Goal: Task Accomplishment & Management: Use online tool/utility

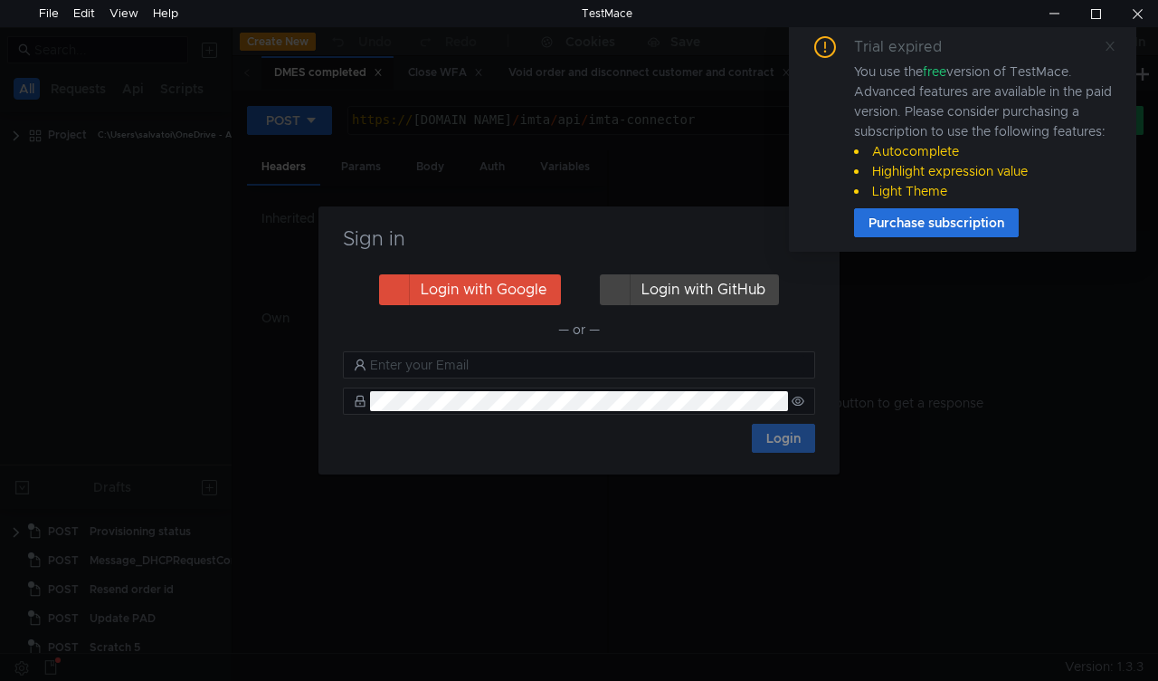
click at [1106, 40] on icon at bounding box center [1110, 46] width 13 height 13
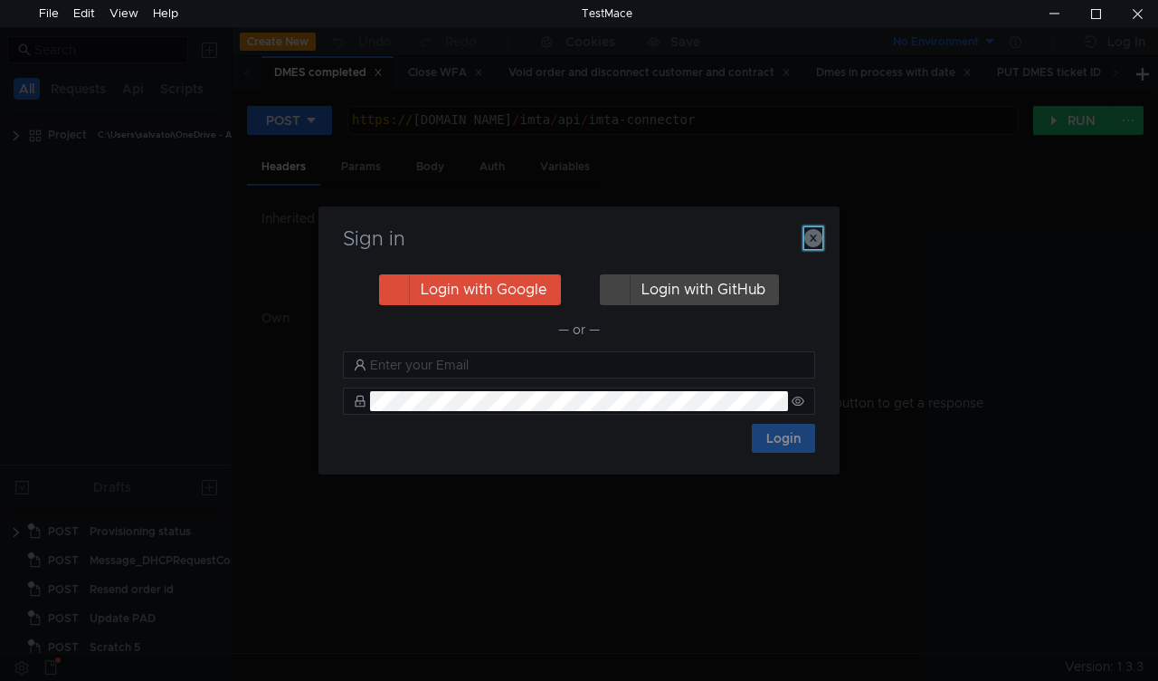
click at [819, 235] on icon "button" at bounding box center [814, 238] width 18 height 18
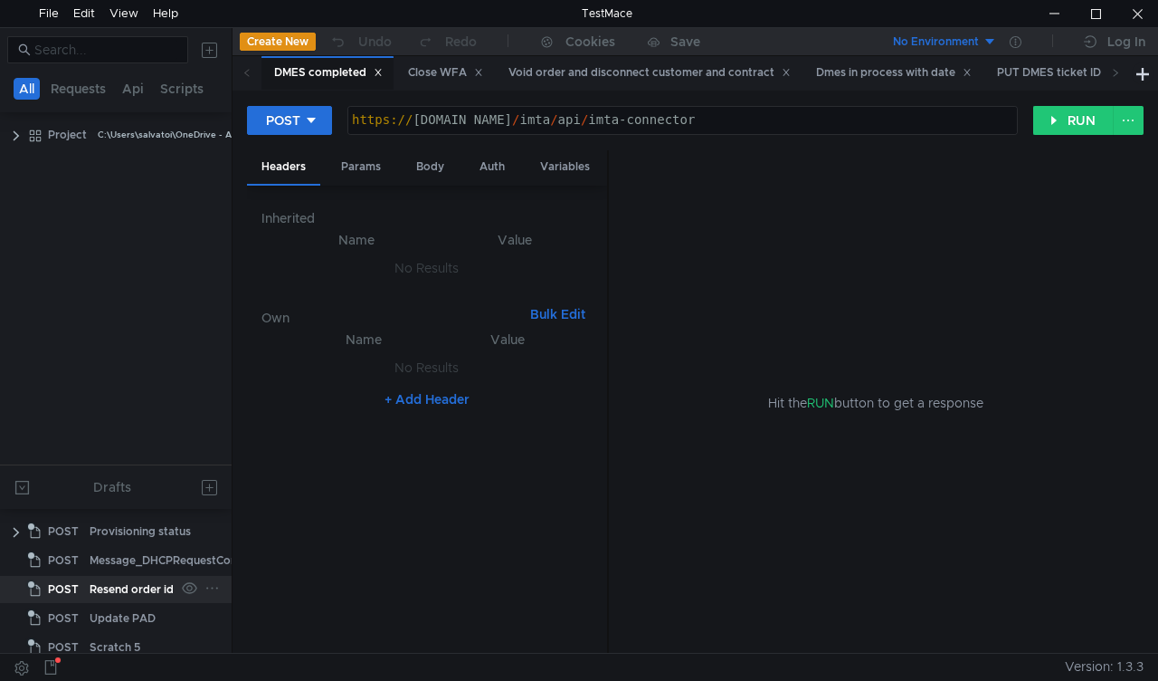
click at [158, 585] on div "Resend order id" at bounding box center [132, 589] width 84 height 27
click at [158, 583] on div "Resend order id" at bounding box center [132, 589] width 84 height 27
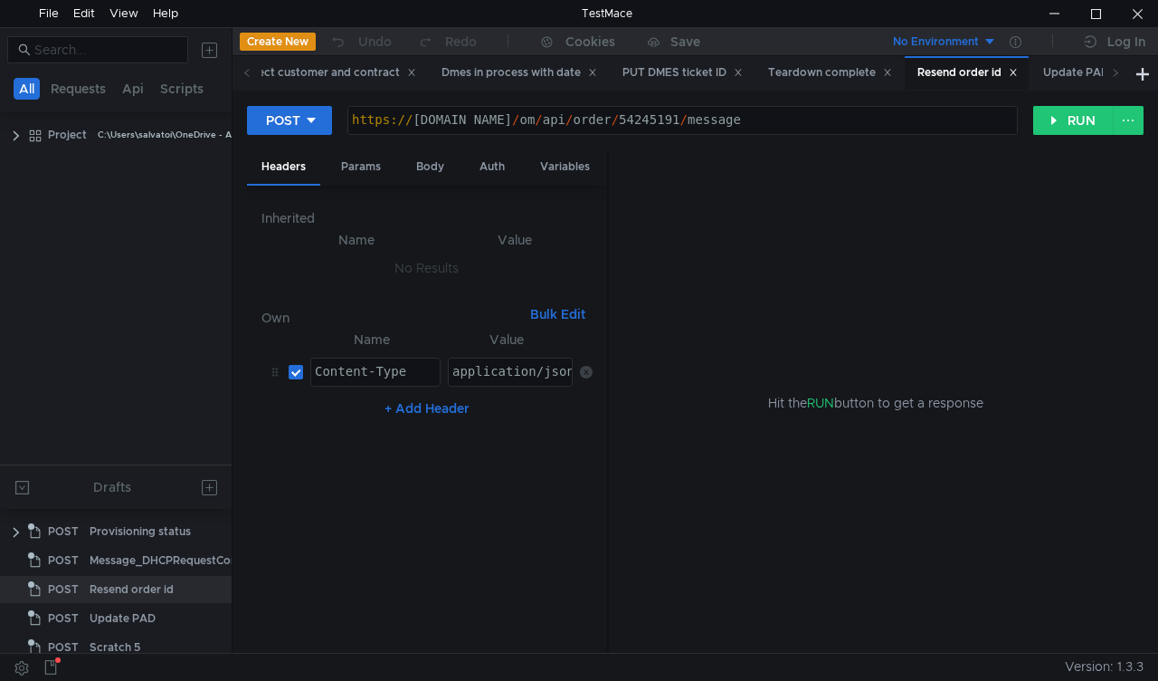
click at [621, 122] on div "https:// mbx.dfni.nl / om / api / order / 54245191 / message" at bounding box center [682, 133] width 669 height 41
paste textarea "882149"
type textarea "https://mbx.dfni.nl/om/api/order/54882149/message"
click at [1066, 110] on button "RUN" at bounding box center [1074, 120] width 81 height 29
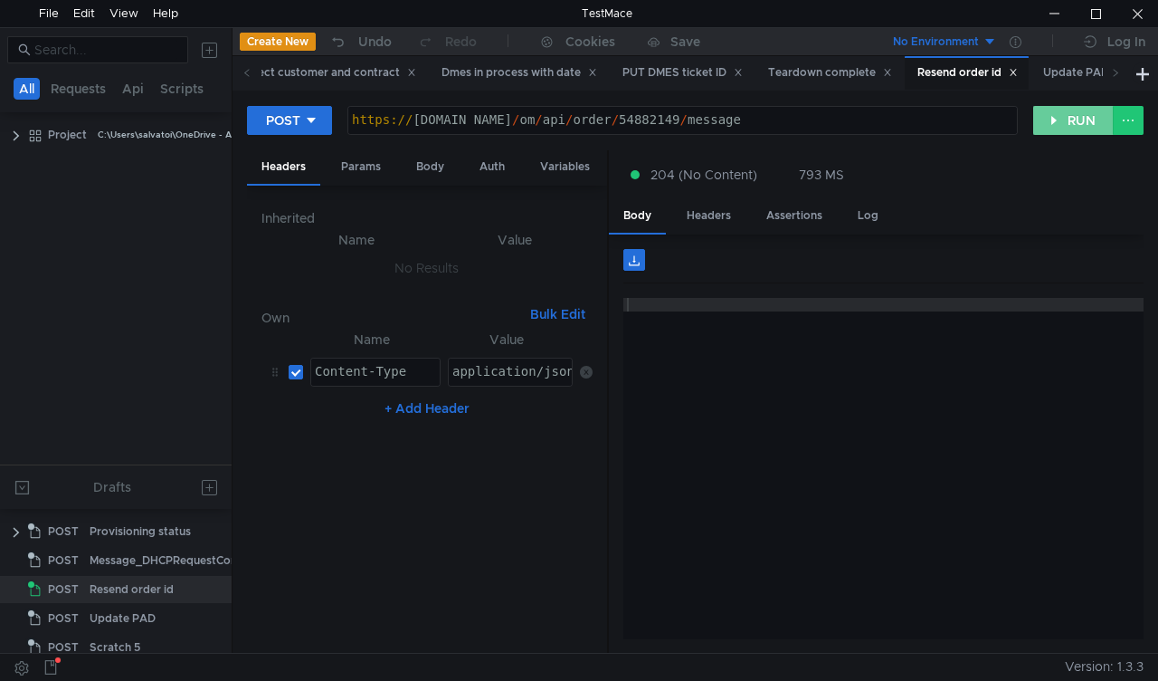
click at [1055, 130] on button "RUN" at bounding box center [1074, 120] width 81 height 29
click at [326, 71] on div "Void order and disconnect customer and contract" at bounding box center [275, 72] width 282 height 19
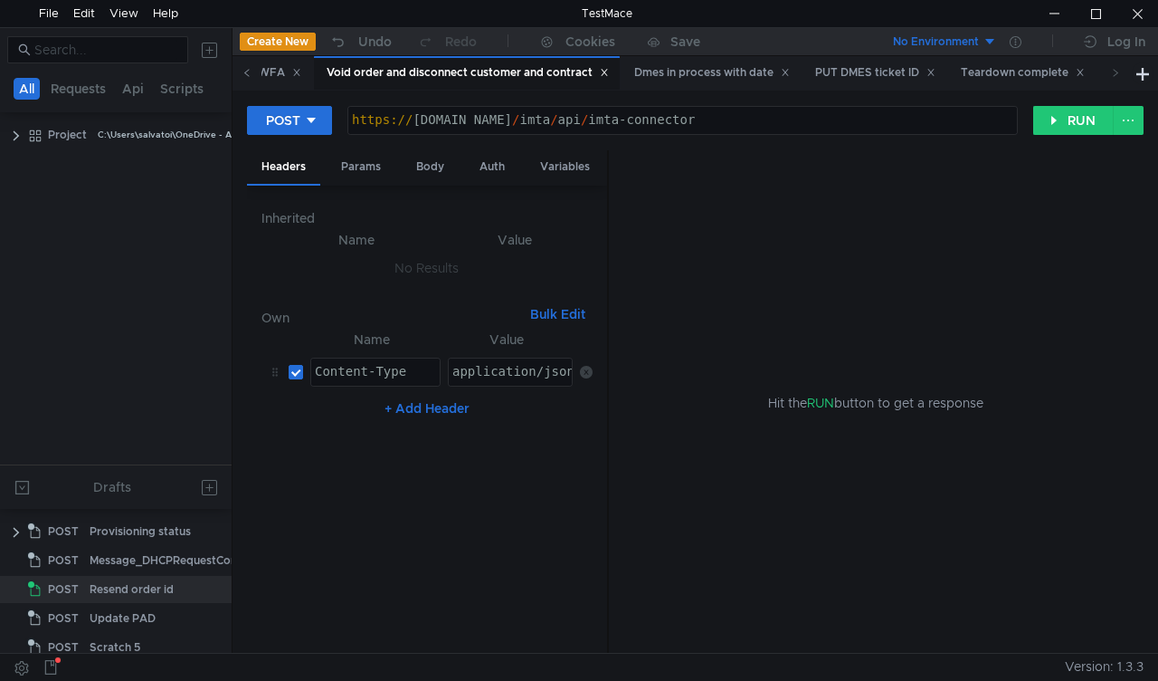
click at [244, 74] on icon at bounding box center [246, 72] width 5 height 7
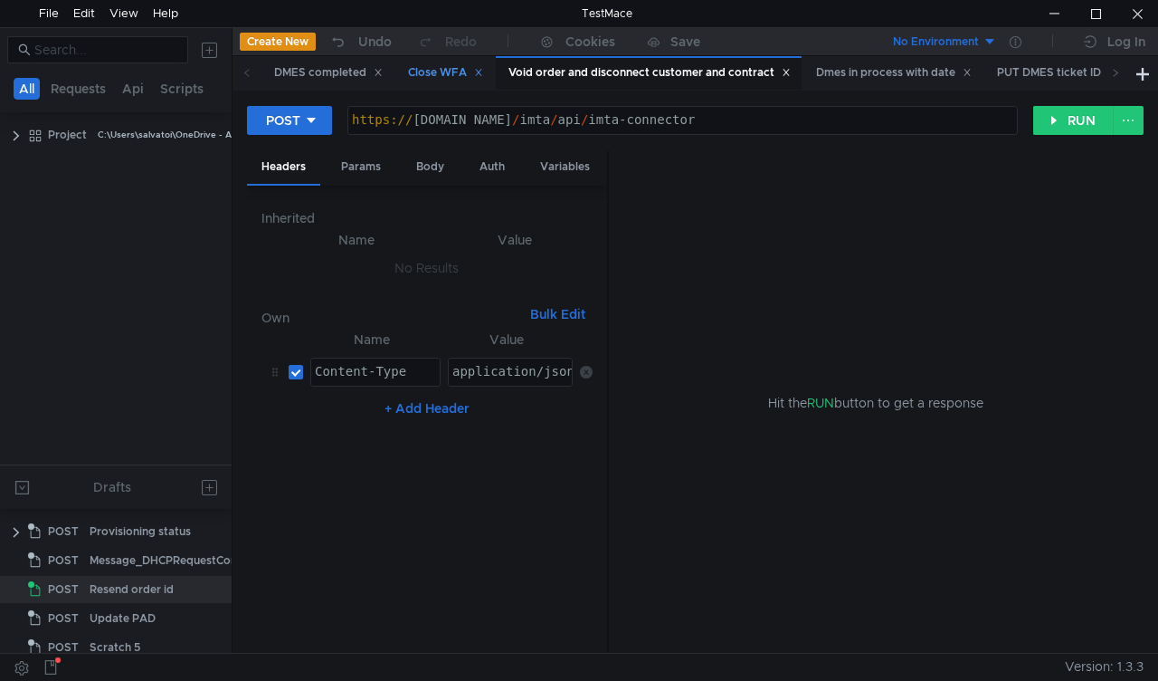
click at [437, 70] on div "Close WFA" at bounding box center [445, 72] width 75 height 19
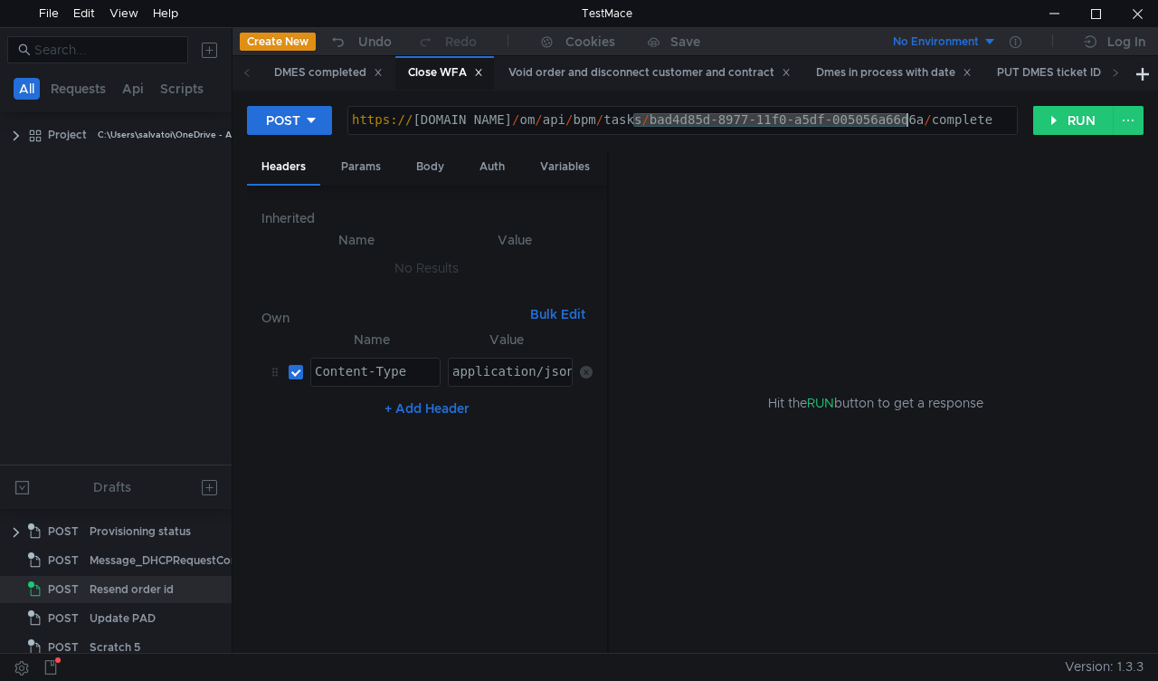
drag, startPoint x: 655, startPoint y: 118, endPoint x: 909, endPoint y: 125, distance: 253.5
click at [909, 125] on div "https:// mbx.dfni.nl / om / api / bpm / tasks / bad4d85d-8977-11f0-a5df-005056a…" at bounding box center [682, 133] width 669 height 41
paste textarea "c39e286d-8a34-11f0-b75b-005056a64e09"
type textarea "https://mbx.dfni.nl/om/api/bpm/tasks/c39e286d-8a34-11f0-b75b-005056a64e09/compl…"
click at [1062, 130] on button "RUN" at bounding box center [1074, 120] width 81 height 29
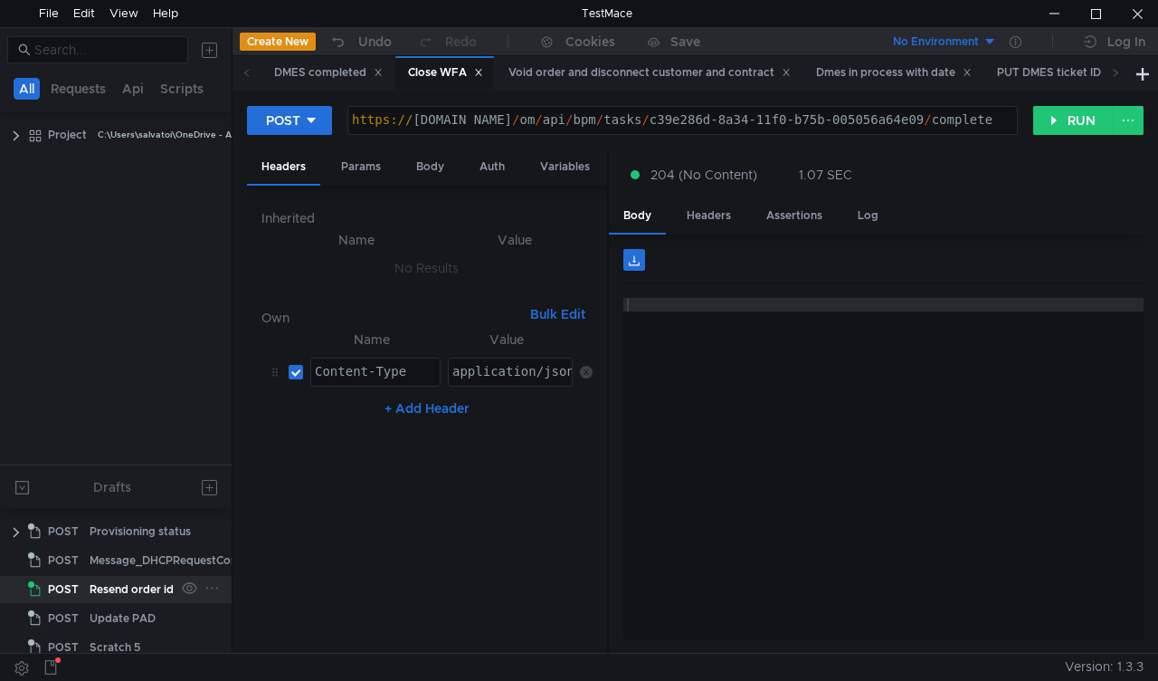
click at [156, 585] on div "Resend order id" at bounding box center [132, 589] width 84 height 27
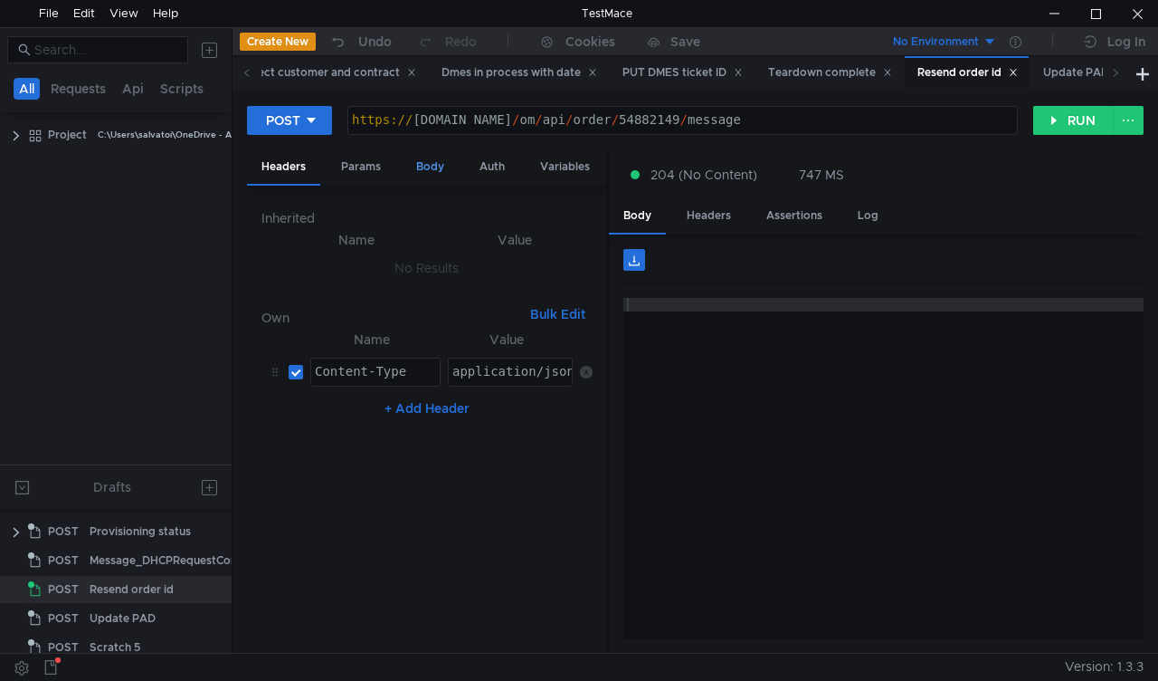
click at [436, 169] on div "Body" at bounding box center [430, 166] width 57 height 33
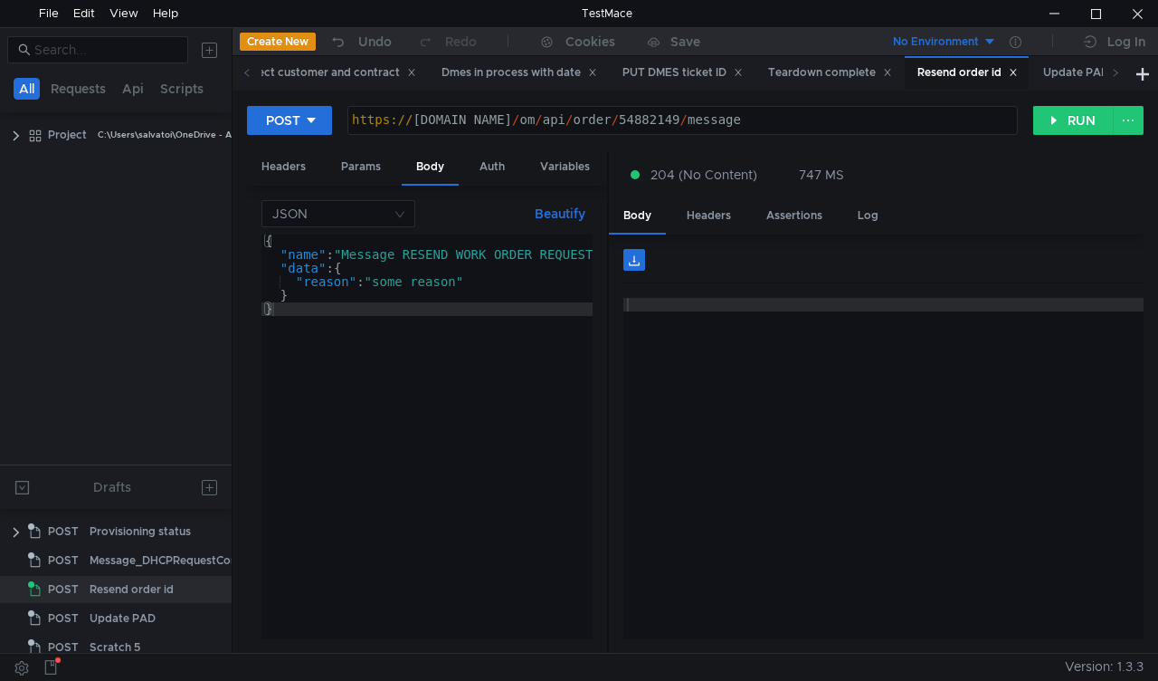
click at [628, 118] on div "https:// mbx.dfni.nl / om / api / order / 54882149 / message" at bounding box center [682, 133] width 669 height 41
click at [1077, 116] on button "RUN" at bounding box center [1074, 120] width 81 height 29
click at [238, 71] on span at bounding box center [247, 72] width 29 height 33
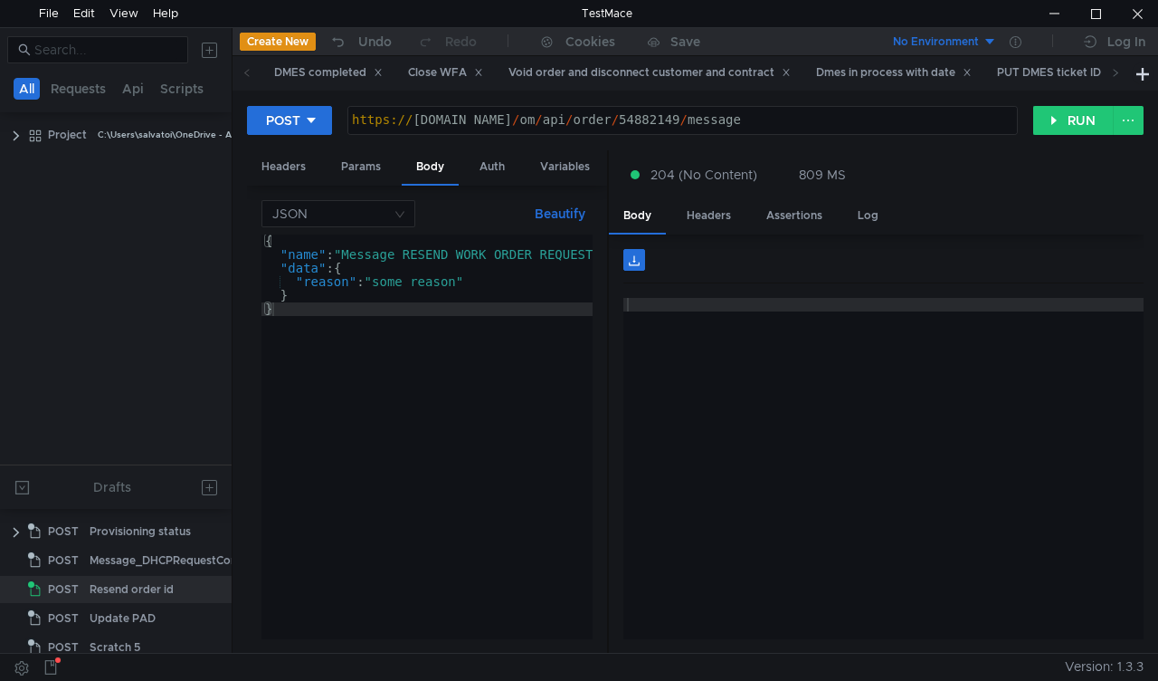
click at [238, 71] on span at bounding box center [247, 72] width 29 height 33
click at [431, 69] on div "Close WFA" at bounding box center [445, 72] width 75 height 19
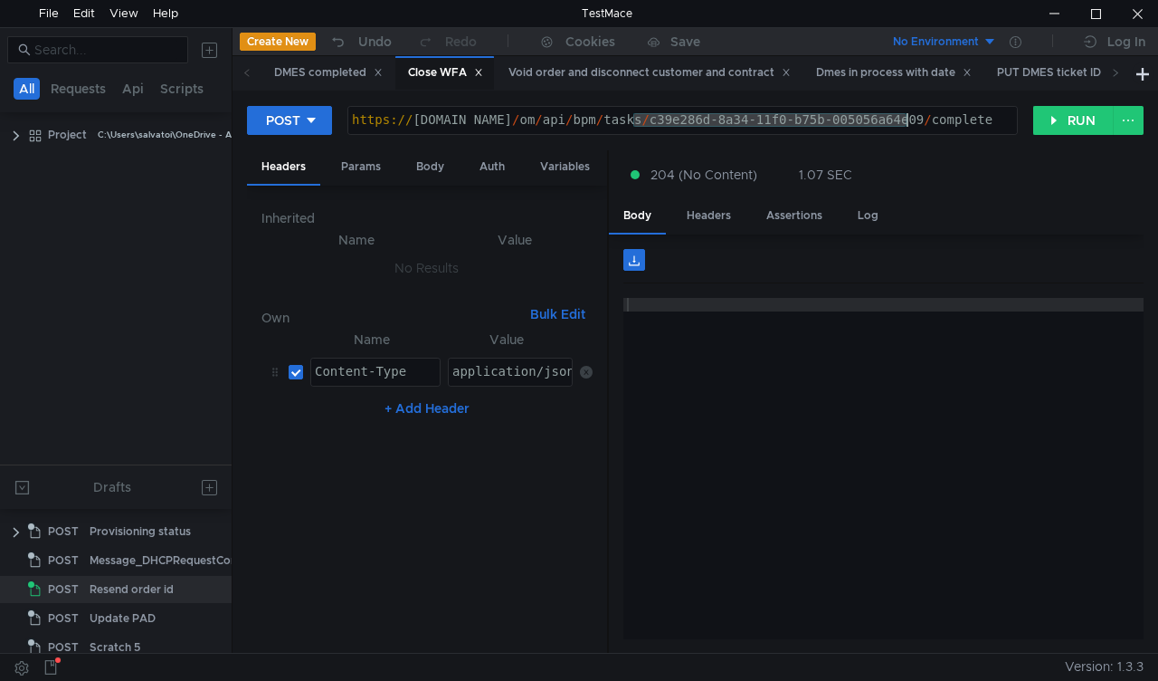
drag, startPoint x: 634, startPoint y: 119, endPoint x: 907, endPoint y: 116, distance: 273.3
click at [907, 116] on div "https:// mbx.dfni.nl / om / api / bpm / tasks / c39e286d-8a34-11f0-b75b-005056a…" at bounding box center [682, 133] width 669 height 41
paste textarea "b7547a6c-8a32-11f0-a5df-005056a66d6a"
click at [1043, 123] on button "RUN" at bounding box center [1074, 120] width 81 height 29
drag, startPoint x: 630, startPoint y: 118, endPoint x: 1053, endPoint y: 132, distance: 422.9
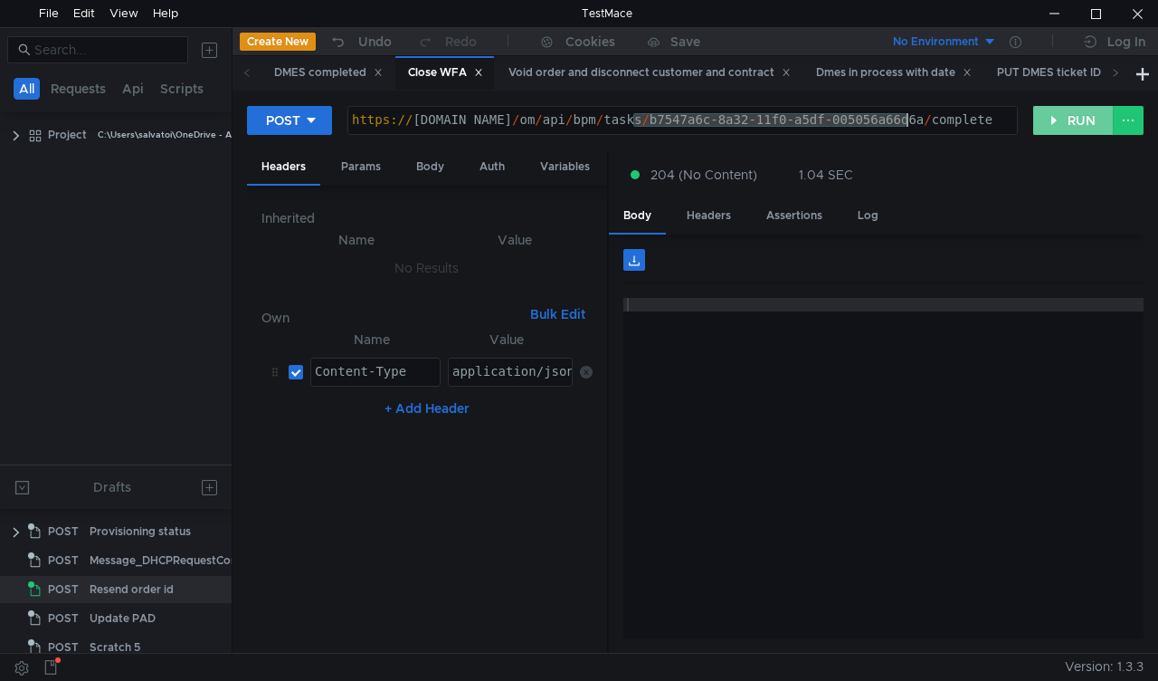
click at [904, 116] on div "https:// mbx.dfni.nl / om / api / bpm / tasks / b7547a6c-8a32-11f0-a5df-005056a…" at bounding box center [682, 133] width 669 height 41
paste textarea "9002b943-8a36"
type textarea "https://mbx.dfni.nl/om/api/bpm/tasks/9002b943-8a36-11f0-a5df-005056a66d6a/compl…"
click at [1054, 128] on button "RUN" at bounding box center [1074, 120] width 81 height 29
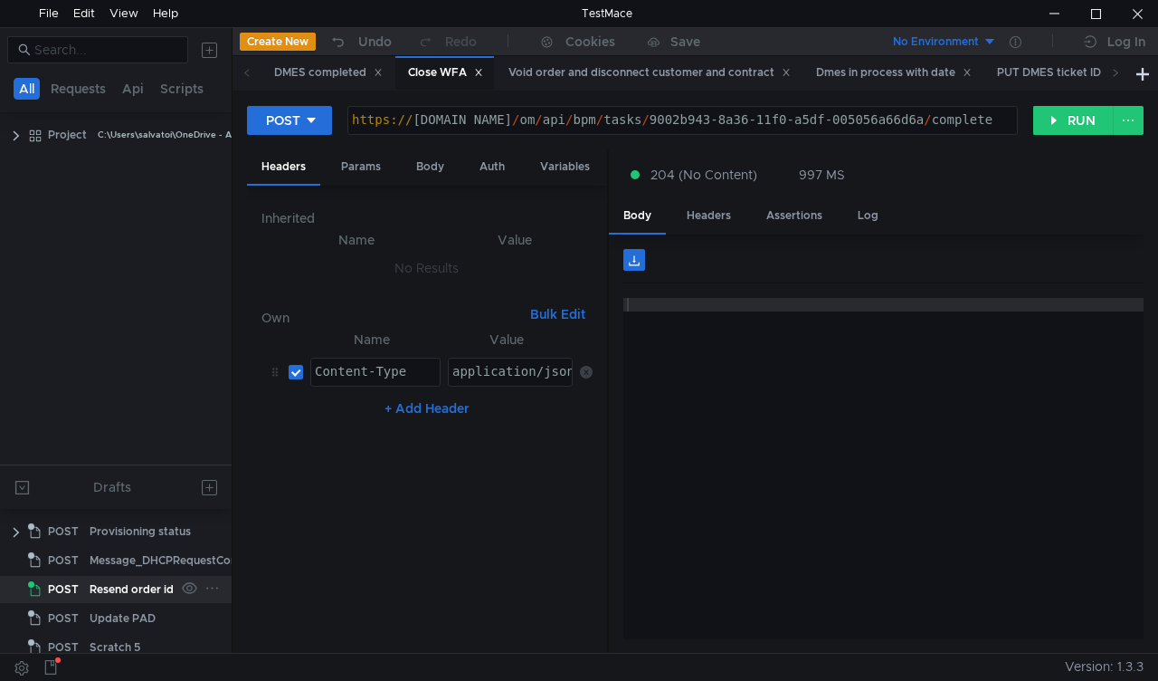
click at [138, 584] on div "Resend order id" at bounding box center [132, 589] width 84 height 27
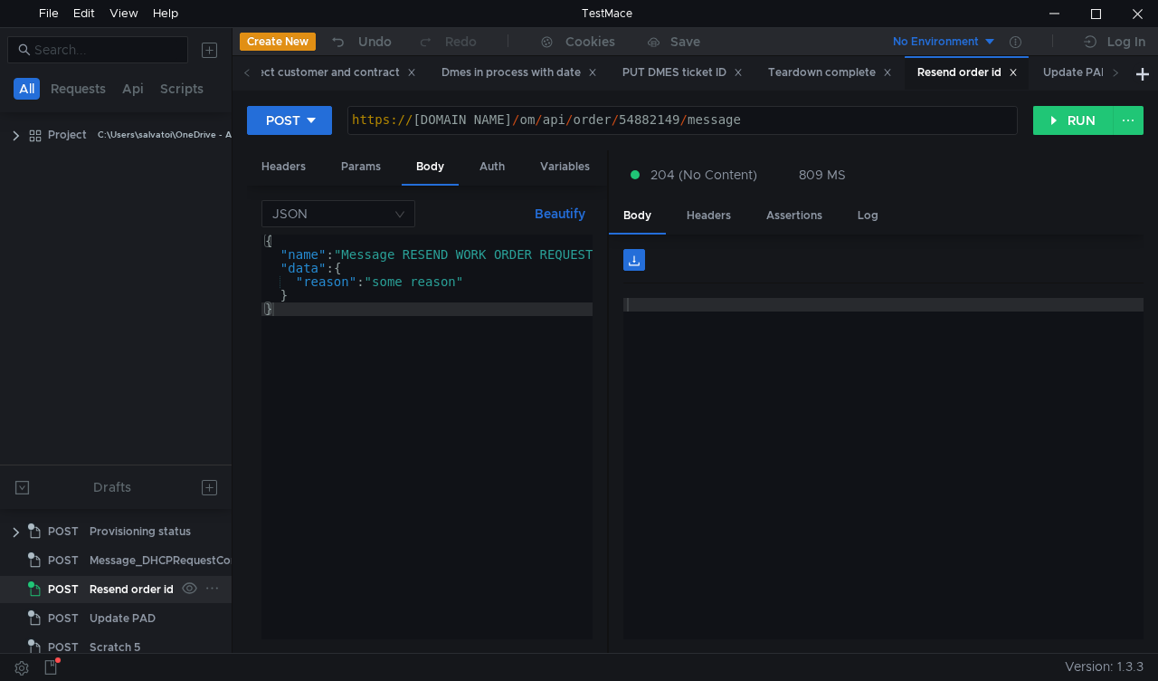
click at [138, 584] on div "Resend order id" at bounding box center [132, 589] width 84 height 27
click at [1064, 127] on button "RUN" at bounding box center [1074, 120] width 81 height 29
click at [243, 71] on icon at bounding box center [247, 72] width 9 height 9
click at [243, 76] on icon at bounding box center [247, 72] width 9 height 9
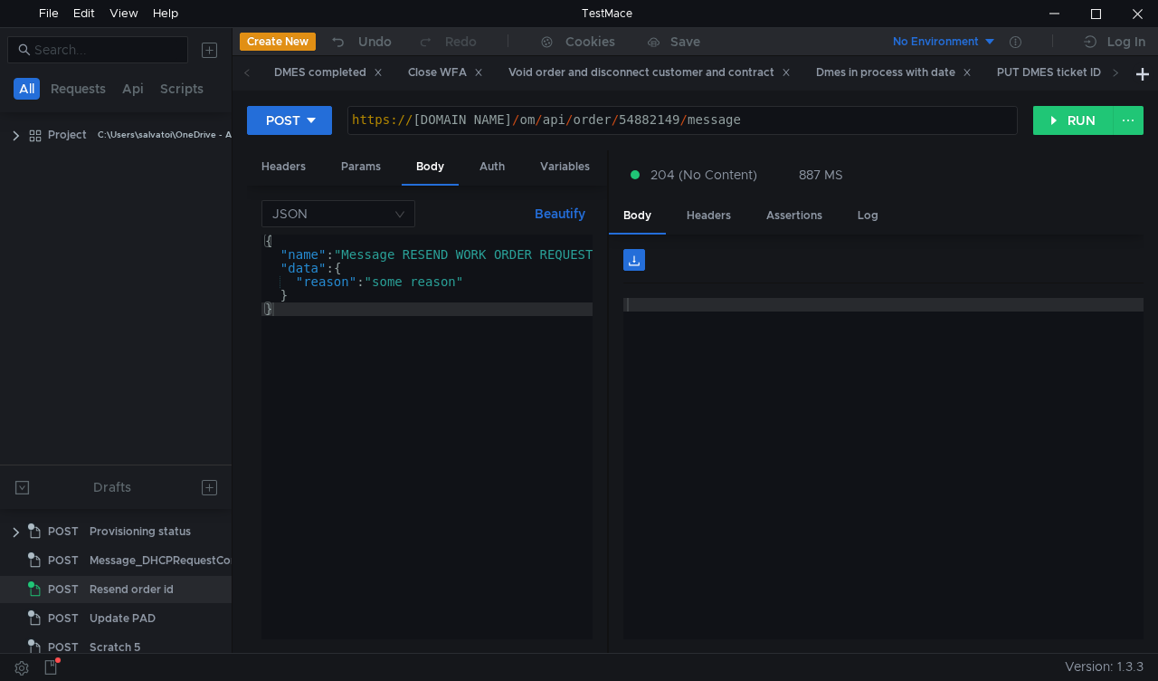
click at [243, 76] on icon at bounding box center [247, 72] width 9 height 9
click at [409, 72] on div "Close WFA" at bounding box center [445, 72] width 75 height 19
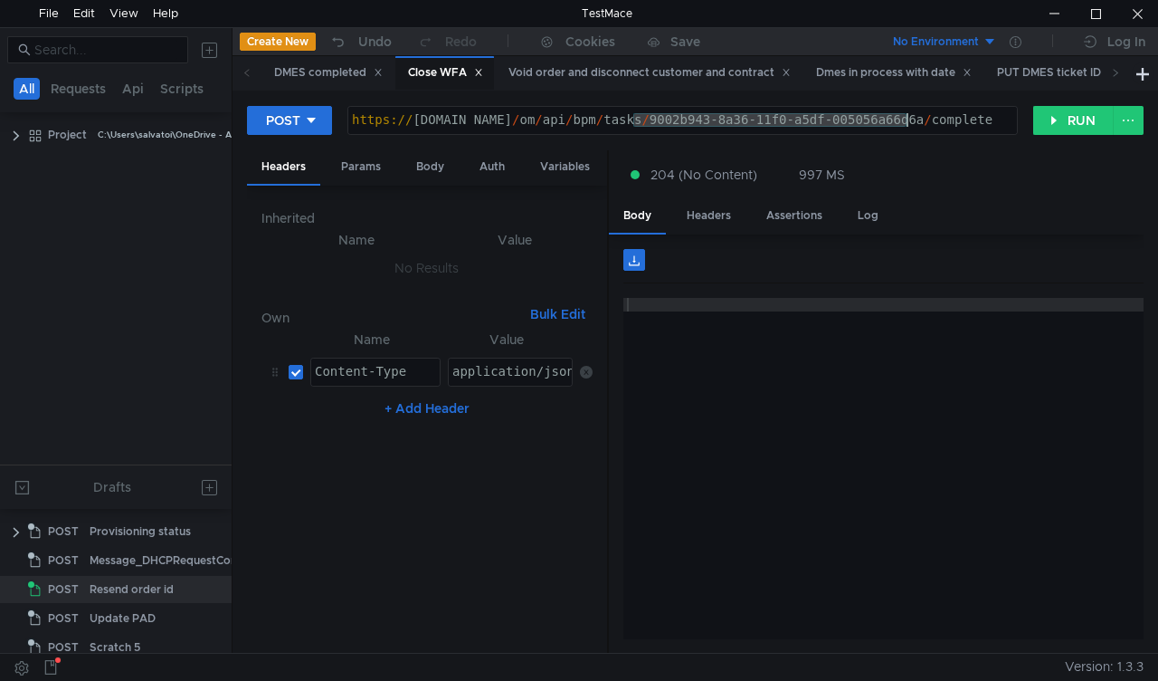
drag, startPoint x: 634, startPoint y: 118, endPoint x: 908, endPoint y: 128, distance: 274.4
click at [908, 128] on div "https:// [DOMAIN_NAME] / om / api / bpm / tasks / 9002b943-8a36-11f0-a5df-00505…" at bounding box center [682, 133] width 669 height 41
paste textarea "27ae16aa-8a37-11f0-b75b-005056a64e09"
type textarea "[URL][DOMAIN_NAME]"
click at [1067, 117] on button "RUN" at bounding box center [1074, 120] width 81 height 29
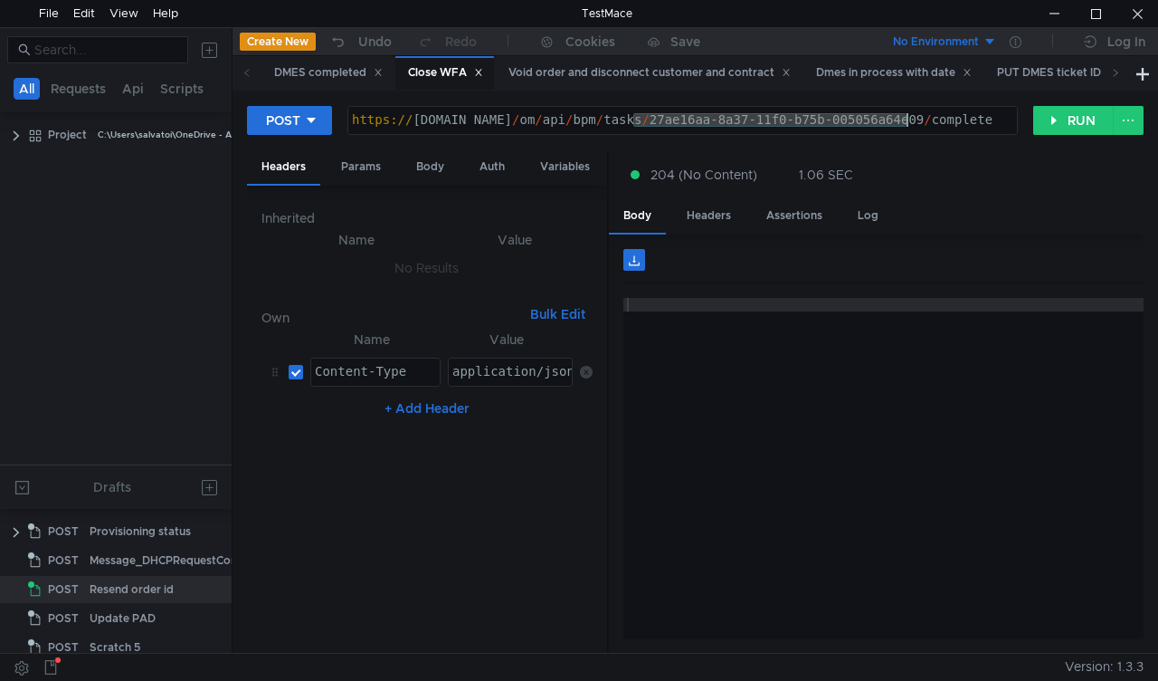
drag, startPoint x: 634, startPoint y: 121, endPoint x: 907, endPoint y: 114, distance: 273.4
click at [907, 114] on div "https:// mbx.dfni.nl / om / api / bpm / tasks / 27ae16aa-8a37-11f0-b75b-005056a…" at bounding box center [682, 133] width 669 height 41
paste textarea "d03fd0f2-8a38"
click at [1041, 127] on button "RUN" at bounding box center [1074, 120] width 81 height 29
drag, startPoint x: 660, startPoint y: 118, endPoint x: 903, endPoint y: 117, distance: 243.4
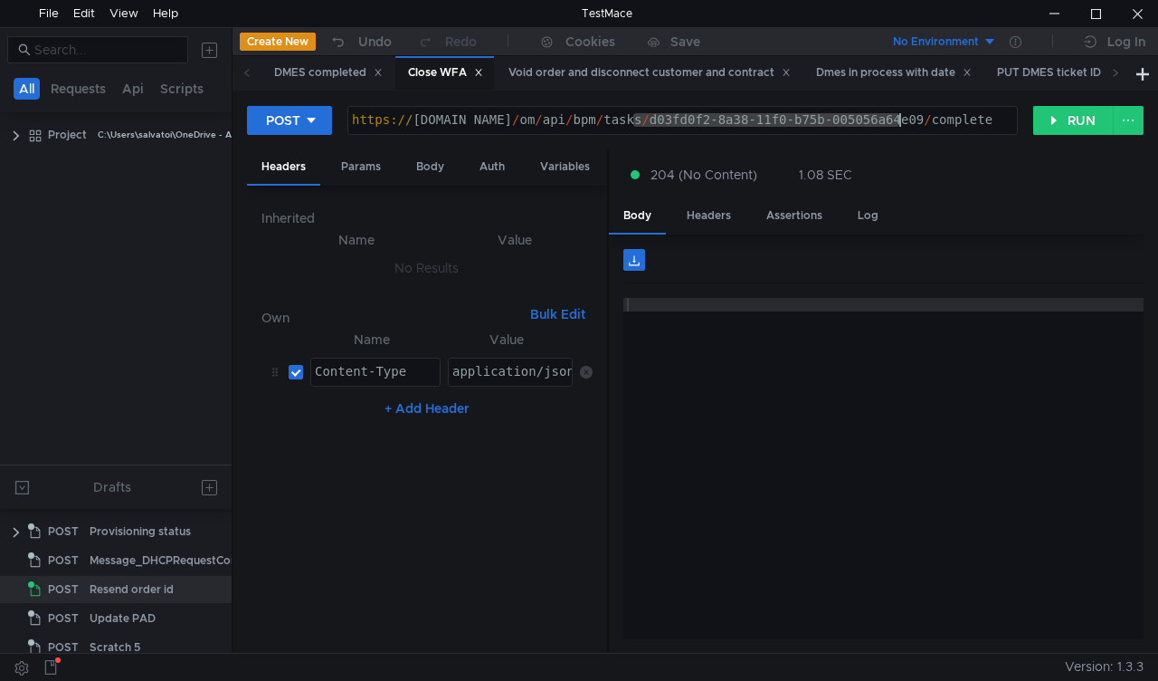
click at [903, 117] on div "https:// mbx.dfni.nl / om / api / bpm / tasks / d03fd0f2-8a38-11f0-b75b-005056a…" at bounding box center [682, 133] width 669 height 41
paste textarea "69c40bd8-8a39-11f0-a9f7-005056a6d44f"
click at [910, 123] on div "https:// mbx.dfni.nl / om / api / bpm / tasks / 69c40bd8-8a39-11f0-a9f7-005056a…" at bounding box center [682, 133] width 669 height 41
drag, startPoint x: 1054, startPoint y: 117, endPoint x: 1005, endPoint y: 149, distance: 59.5
click at [1054, 116] on button "RUN" at bounding box center [1074, 120] width 81 height 29
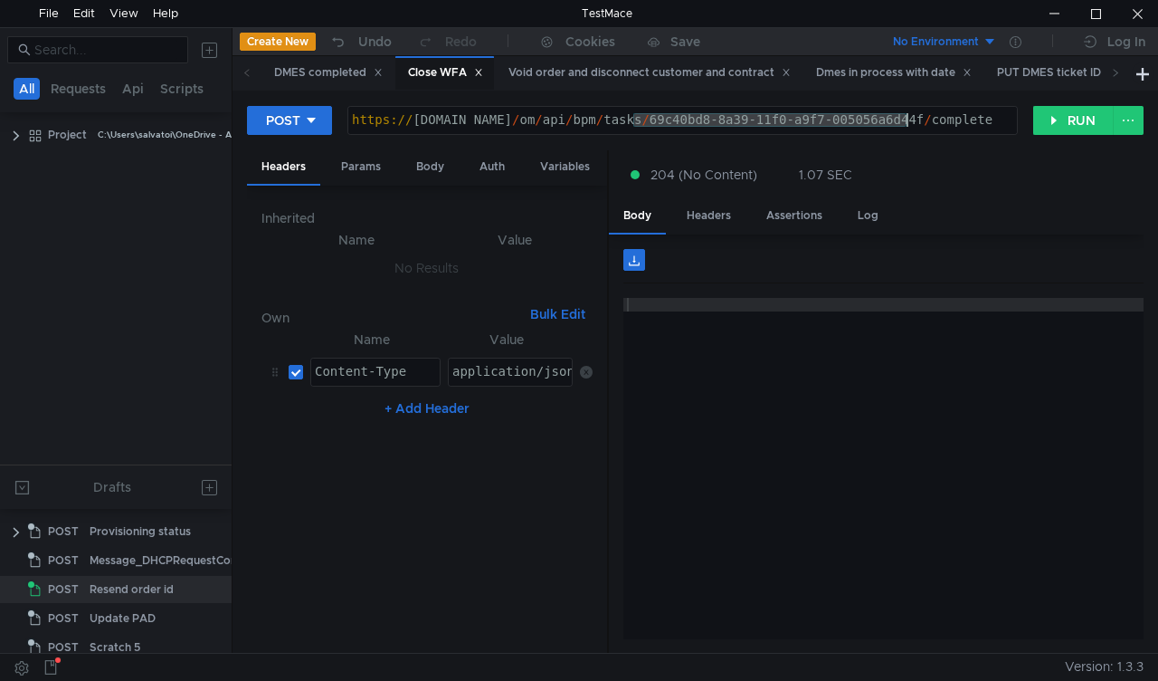
drag, startPoint x: 634, startPoint y: 119, endPoint x: 907, endPoint y: 118, distance: 272.4
click at [907, 118] on div "https:// mbx.dfni.nl / om / api / bpm / tasks / 69c40bd8-8a39-11f0-a9f7-005056a…" at bounding box center [682, 133] width 669 height 41
paste textarea "dee95d6d-8a39-11f0-a2c6-005056a636e"
type textarea "https://mbx.dfni.nl/om/api/bpm/tasks/dee95d6d-8a39-11f0-a2c6-005056a636ef/compl…"
click at [1038, 142] on div "POST https://mbx.dfni.nl/om/api/bpm/tasks/dee95d6d-8a39-11f0-a2c6-005056a636ef/…" at bounding box center [695, 127] width 897 height 45
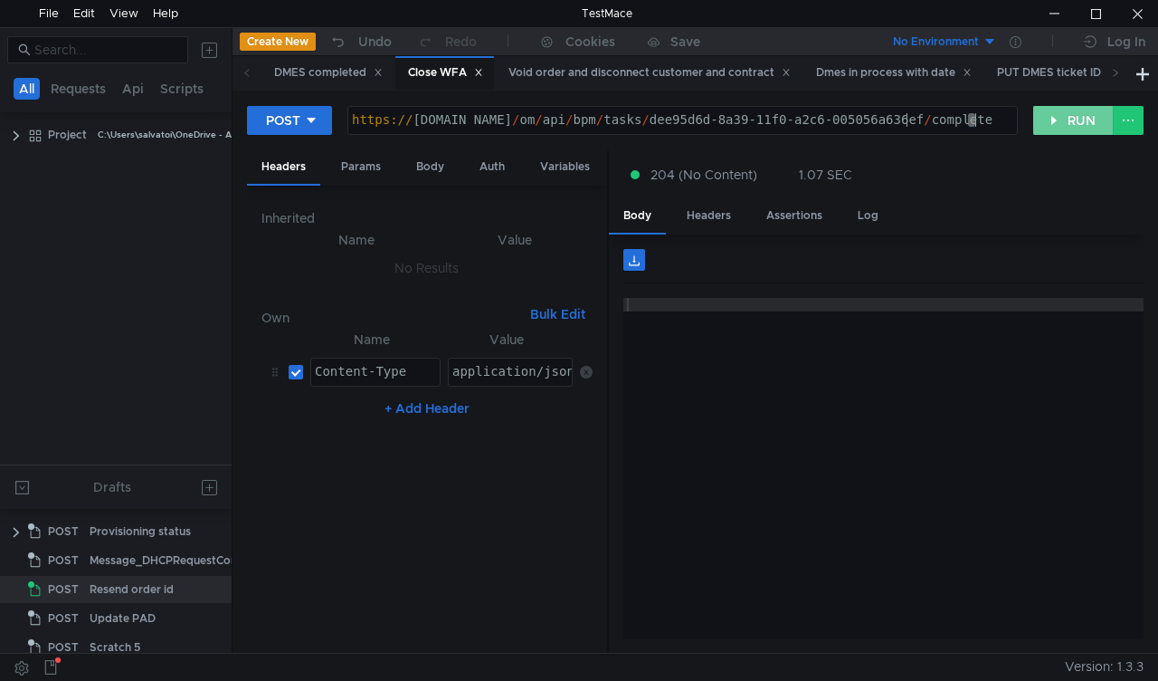
click at [1047, 125] on button "RUN" at bounding box center [1074, 120] width 81 height 29
click at [139, 586] on div "Resend order id" at bounding box center [132, 589] width 84 height 27
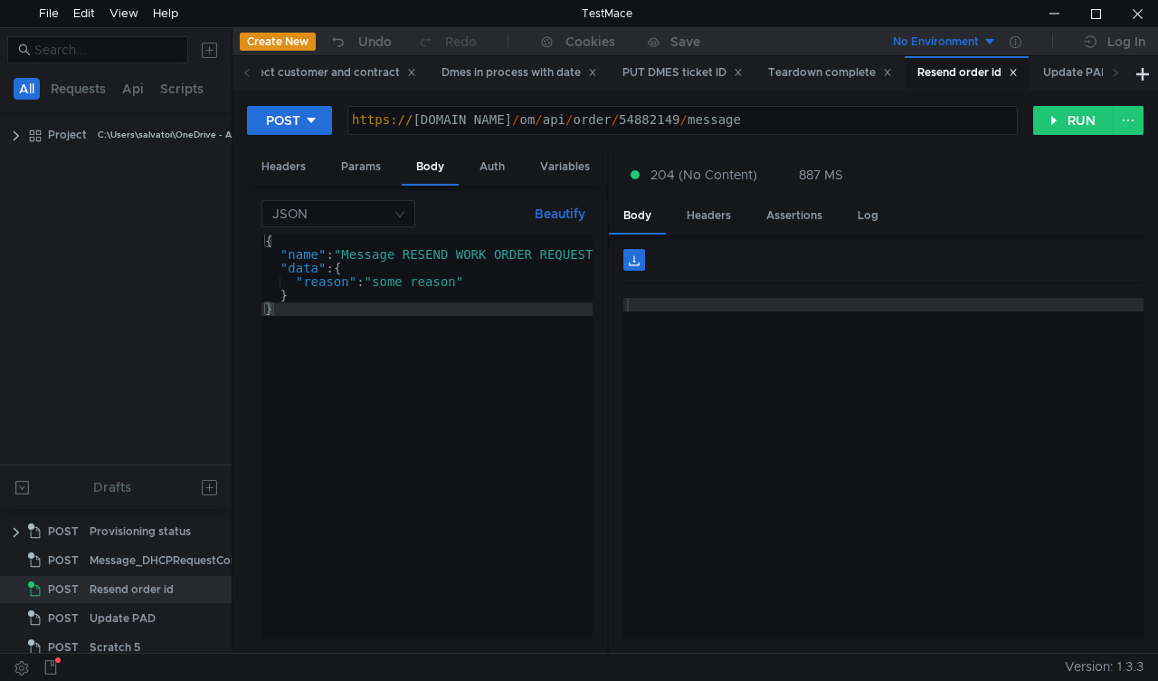
click at [653, 118] on div "https:// mbx.dfni.nl / om / api / order / 54882149 / message" at bounding box center [682, 133] width 669 height 41
click at [653, 117] on div "https:// mbx.dfni.nl / om / api / order / 54882149 / message" at bounding box center [682, 133] width 669 height 41
paste textarea "3632831"
type textarea "https://mbx.dfni.nl/om/api/order/53632831/message"
click at [1053, 116] on button "RUN" at bounding box center [1074, 120] width 81 height 29
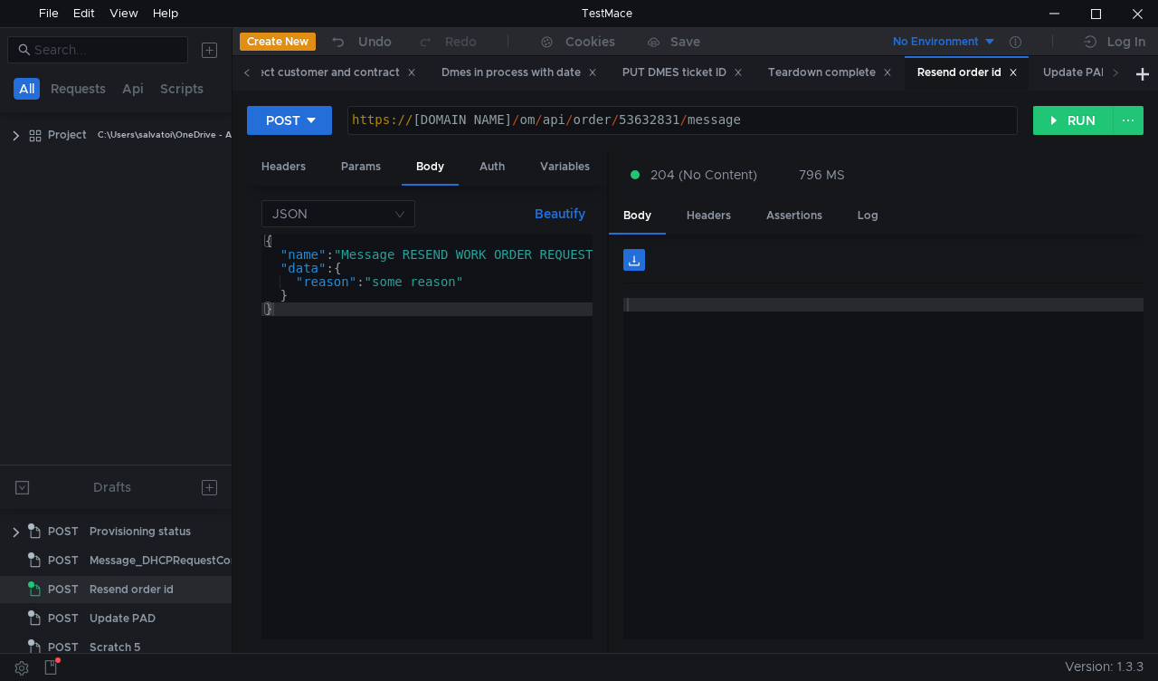
click at [247, 77] on icon at bounding box center [247, 72] width 9 height 9
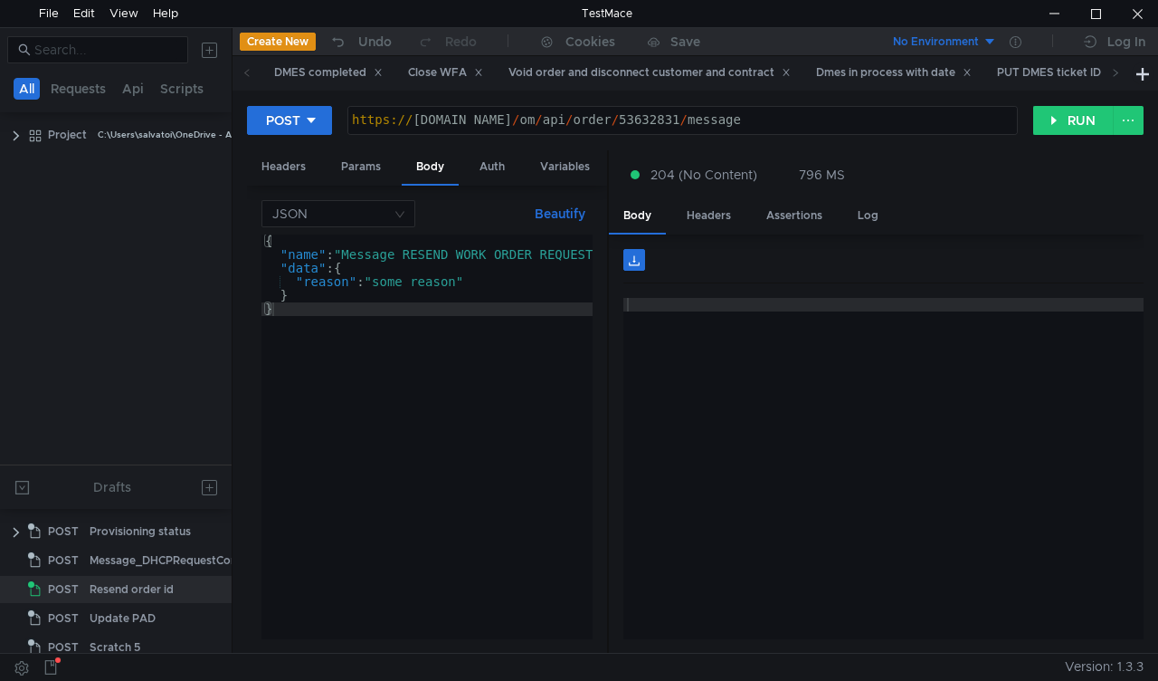
click at [247, 77] on icon at bounding box center [247, 72] width 9 height 9
click at [438, 60] on div "Close WFA" at bounding box center [444, 72] width 99 height 33
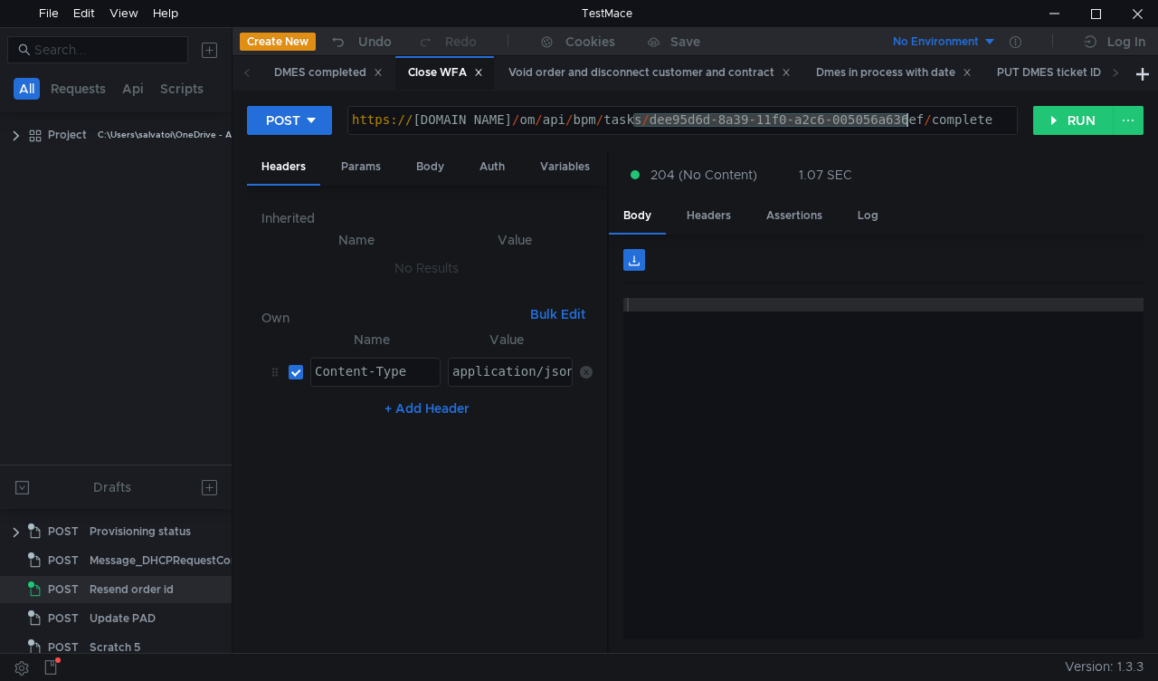
drag, startPoint x: 634, startPoint y: 120, endPoint x: 907, endPoint y: 121, distance: 273.3
click at [907, 121] on div "https:// mbx.dfni.nl / om / api / bpm / tasks / dee95d6d-8a39-11f0-a2c6-005056a…" at bounding box center [682, 133] width 669 height 41
click at [1031, 155] on div "204 (No Content) 1.07 SEC" at bounding box center [876, 174] width 535 height 49
type textarea "[URL][DOMAIN_NAME]"
click at [1062, 124] on button "RUN" at bounding box center [1074, 120] width 81 height 29
